Goal: Task Accomplishment & Management: Manage account settings

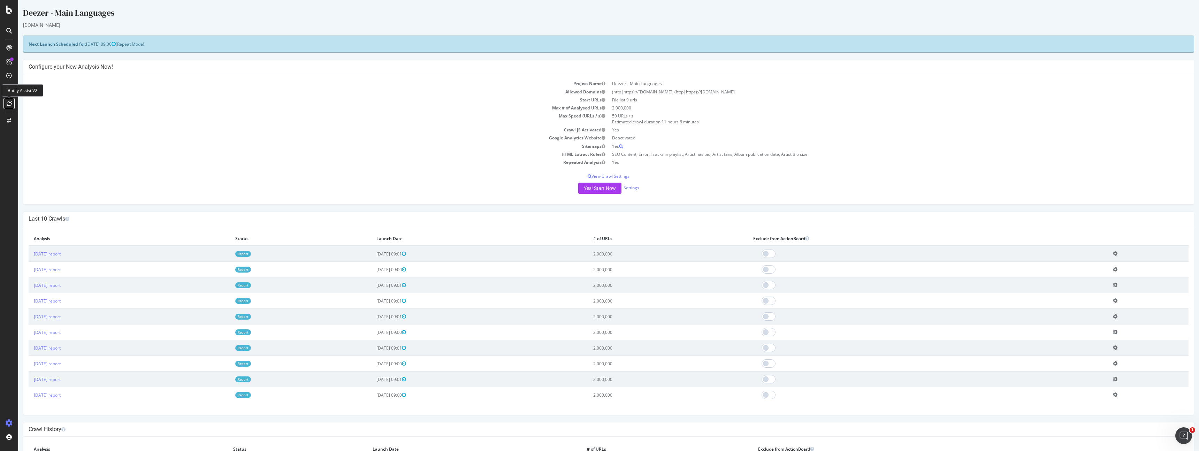
click at [7, 103] on icon at bounding box center [9, 104] width 5 height 6
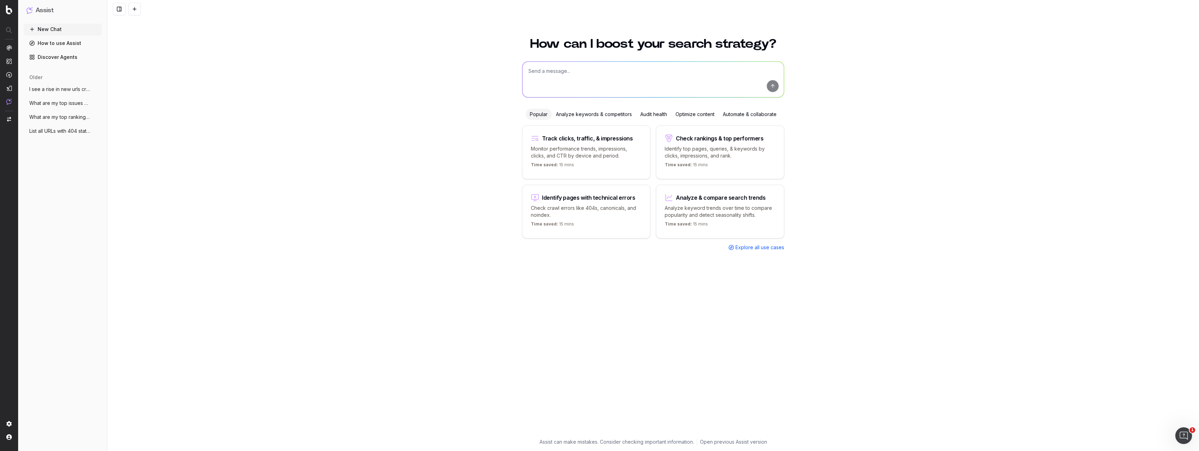
click at [336, 71] on div "How can I boost your search strategy? Popular Analyze keywords & competitors Au…" at bounding box center [653, 240] width 1092 height 422
click at [51, 414] on span "Organizations" at bounding box center [42, 411] width 28 height 8
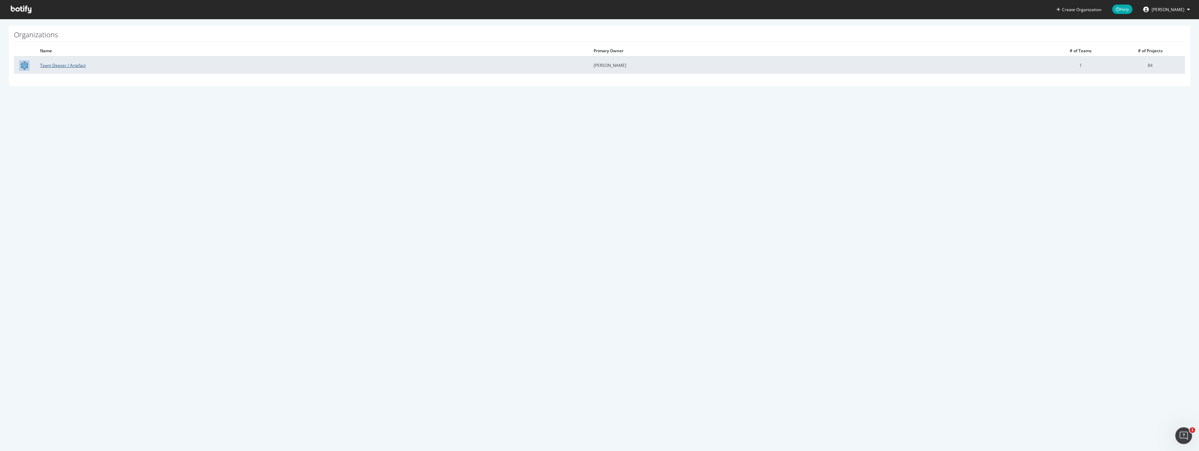
click at [70, 64] on link "Team Deezer / Artefact" at bounding box center [63, 65] width 46 height 6
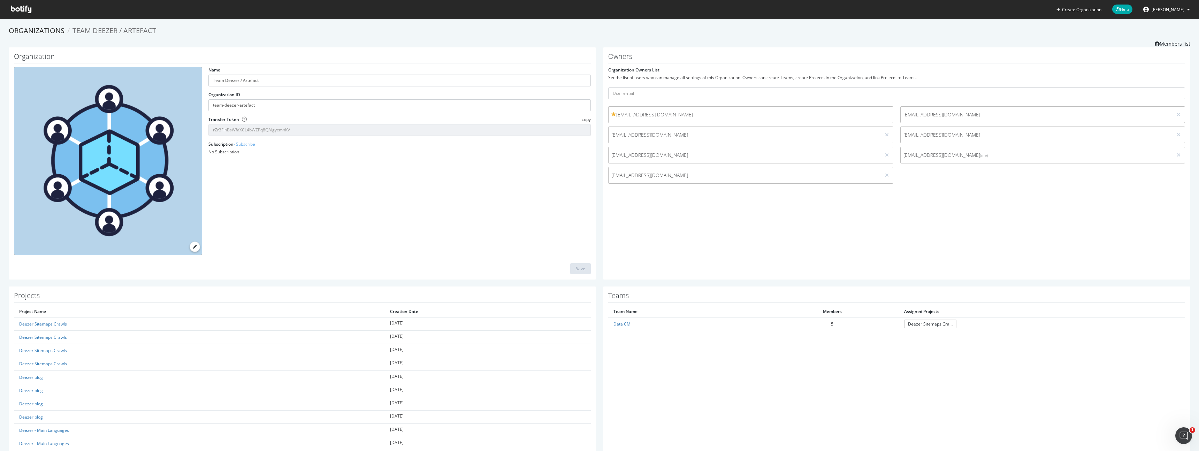
click at [286, 198] on div "Name Team Deezer / Artefact Organization ID team-deezer-artefact Transfer Token…" at bounding box center [302, 163] width 584 height 193
click at [648, 109] on div "[EMAIL_ADDRESS][DOMAIN_NAME]" at bounding box center [750, 114] width 285 height 17
click at [650, 114] on span "malcouffe@deezer.com" at bounding box center [750, 114] width 279 height 7
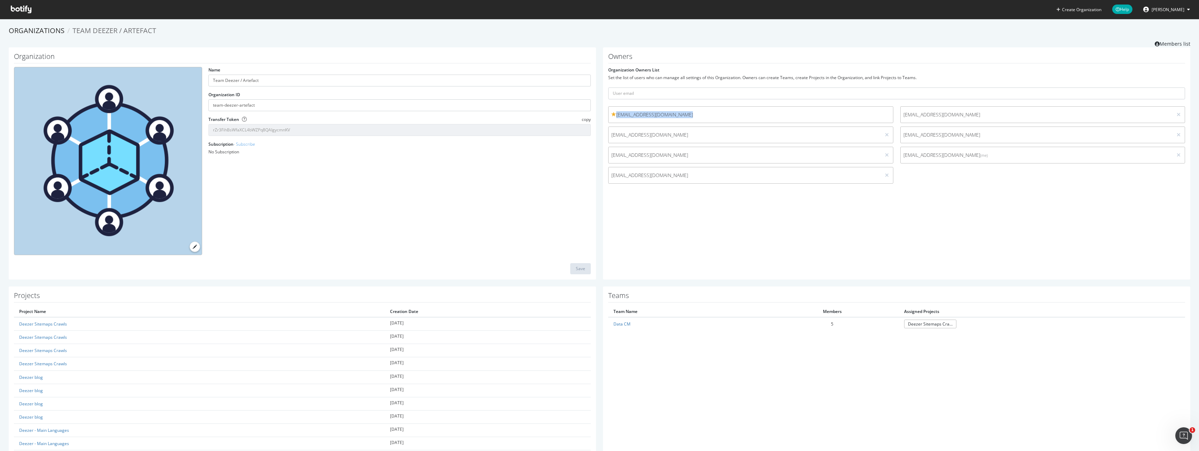
click at [515, 188] on div "Name Team Deezer / Artefact Organization ID team-deezer-artefact Transfer Token…" at bounding box center [302, 163] width 584 height 193
click at [236, 82] on input "Team Deezer / Artefact" at bounding box center [399, 81] width 382 height 12
click at [250, 80] on input "Team Deezer / Artefact" at bounding box center [399, 81] width 382 height 12
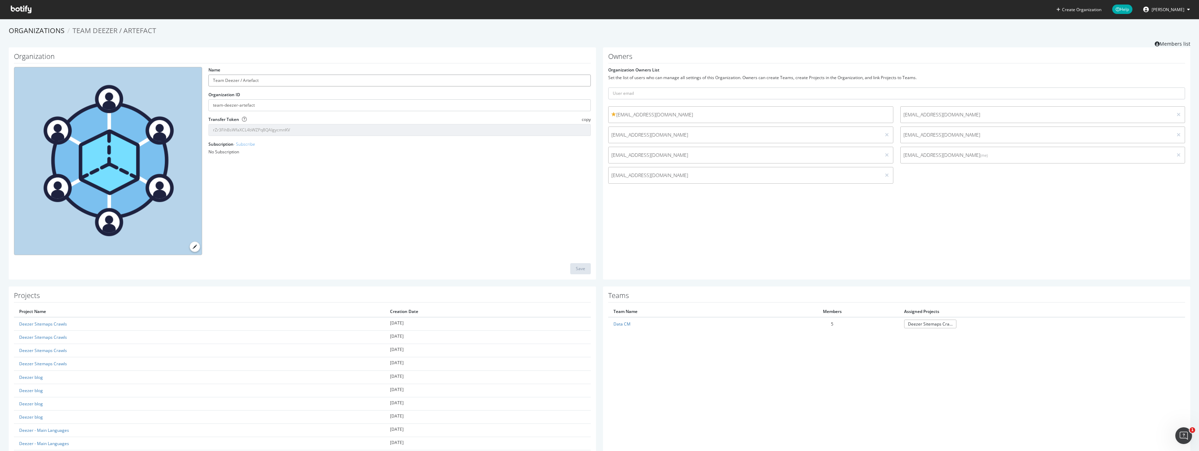
drag, startPoint x: 238, startPoint y: 78, endPoint x: 283, endPoint y: 79, distance: 45.7
click at [283, 79] on input "Team Deezer / Artefact" at bounding box center [399, 81] width 382 height 12
type input "Team Deezer"
click at [576, 264] on div "Save" at bounding box center [580, 269] width 9 height 10
click at [494, 177] on div "Name Team Deezer Organization ID team-deezer-artefact Transfer Token copy rZr3F…" at bounding box center [302, 163] width 584 height 193
